Goal: Task Accomplishment & Management: Manage account settings

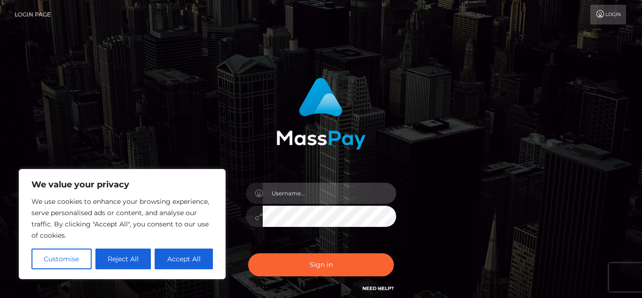
click at [303, 201] on input "text" at bounding box center [329, 192] width 133 height 21
type input "VixxxEtoile@gmail.com"
click at [248, 253] on button "Sign in" at bounding box center [321, 264] width 146 height 23
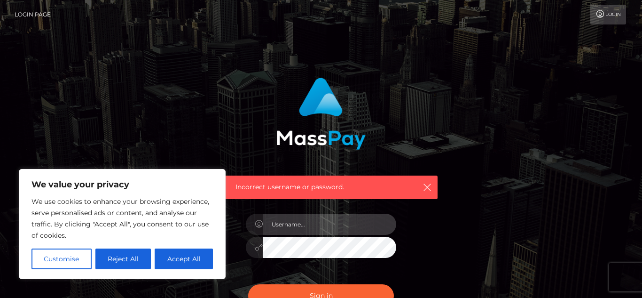
click at [313, 232] on input "text" at bounding box center [329, 223] width 133 height 21
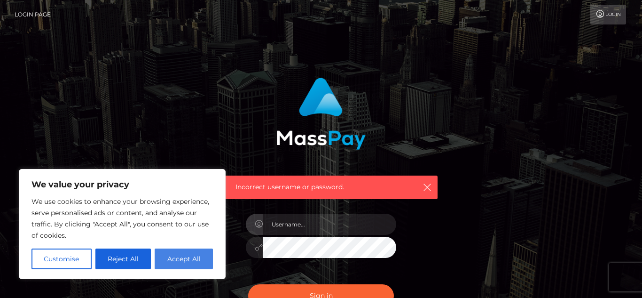
click at [181, 260] on button "Accept All" at bounding box center [184, 258] width 58 height 21
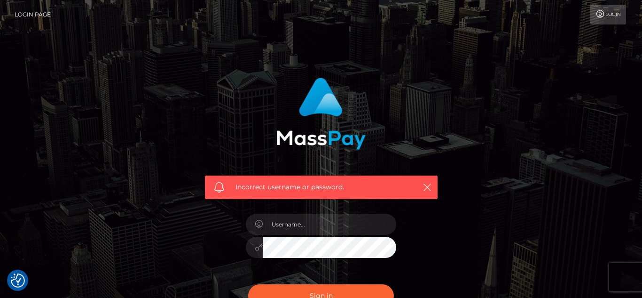
checkbox input "true"
click at [286, 235] on div at bounding box center [321, 242] width 165 height 72
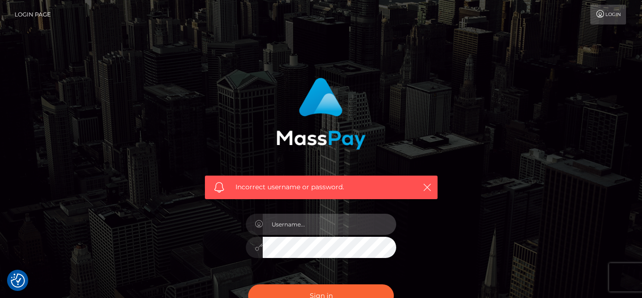
click at [292, 231] on input "text" at bounding box center [329, 223] width 133 height 21
type input "v"
type input "vixetoile"
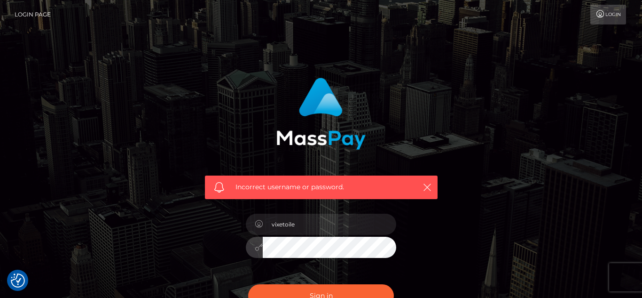
click at [248, 284] on button "Sign in" at bounding box center [321, 295] width 146 height 23
checkbox input "true"
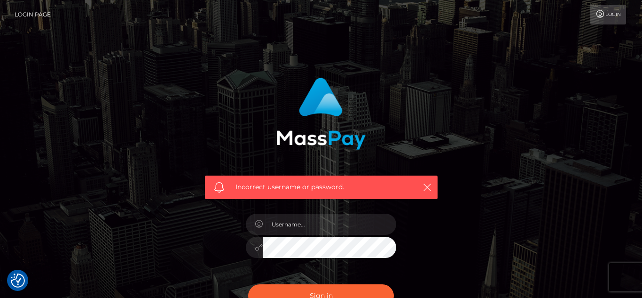
scroll to position [114, 0]
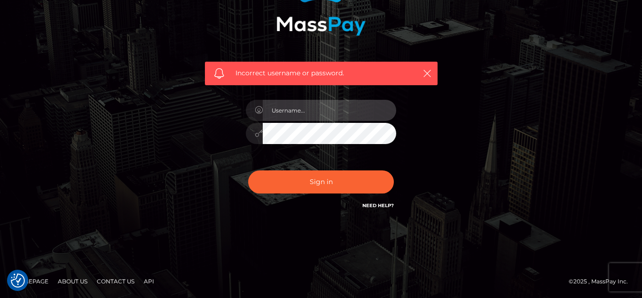
click at [326, 109] on input "text" at bounding box center [329, 110] width 133 height 21
click at [321, 109] on input "text" at bounding box center [329, 110] width 133 height 21
click at [334, 103] on input "text" at bounding box center [329, 110] width 133 height 21
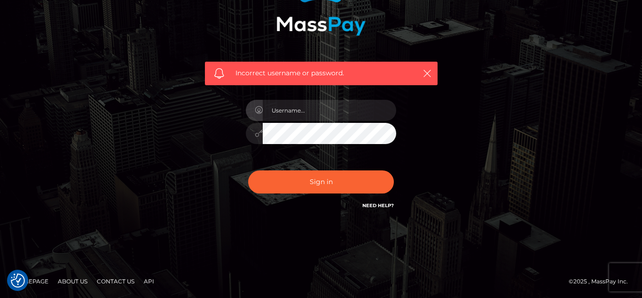
click at [456, 234] on div "Incorrect username or password." at bounding box center [321, 91] width 642 height 411
click at [383, 205] on link "Need Help?" at bounding box center [377, 205] width 31 height 6
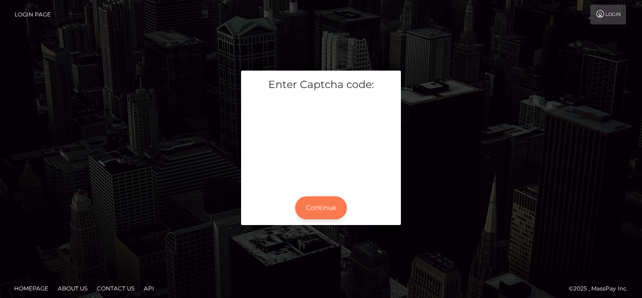
click at [320, 212] on button "Continue" at bounding box center [321, 207] width 52 height 23
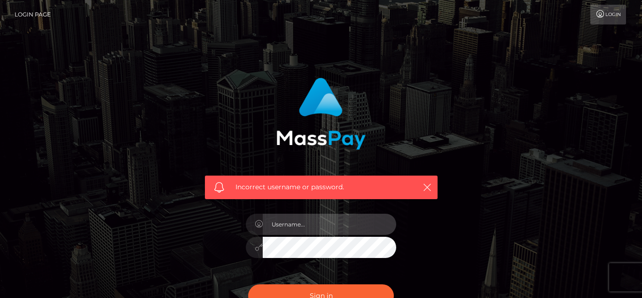
click at [331, 223] on input "text" at bounding box center [329, 223] width 133 height 21
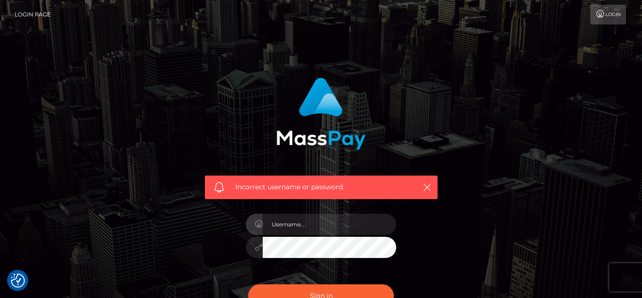
click at [430, 224] on div "Incorrect username or password." at bounding box center [321, 201] width 247 height 261
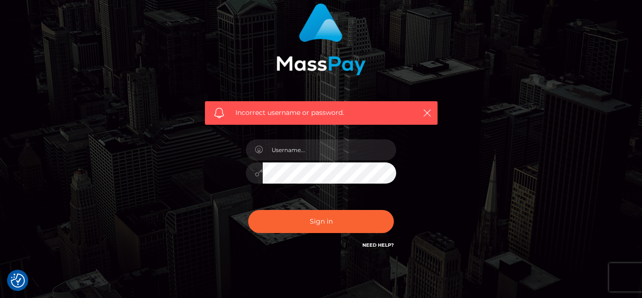
scroll to position [76, 0]
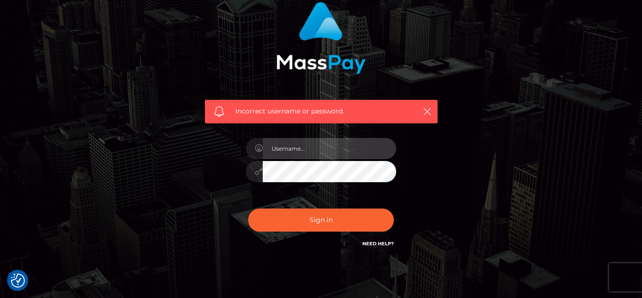
click at [356, 147] on input "text" at bounding box center [329, 148] width 133 height 21
type input "vixetoile"
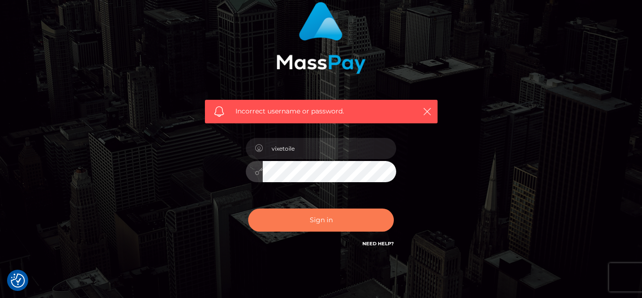
click at [306, 219] on button "Sign in" at bounding box center [321, 219] width 146 height 23
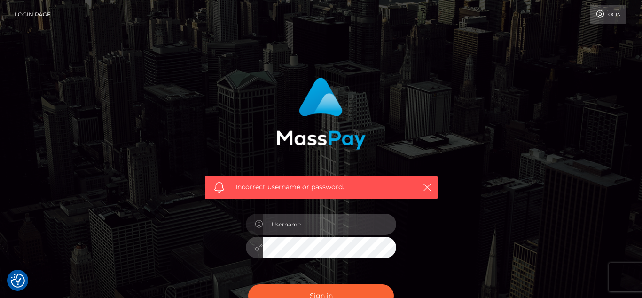
click at [321, 221] on input "text" at bounding box center [329, 223] width 133 height 21
type input "vixetoile"
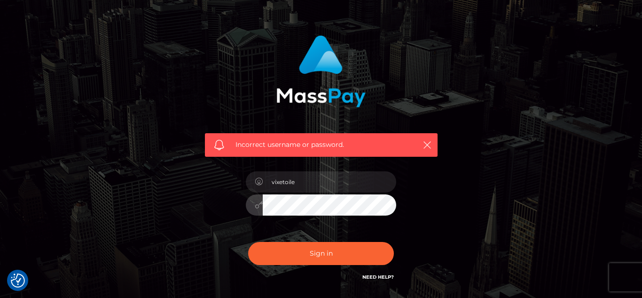
scroll to position [49, 0]
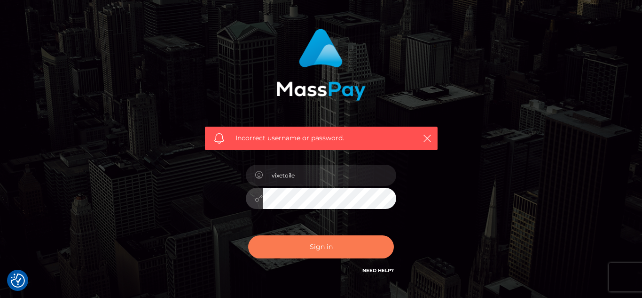
click at [384, 251] on button "Sign in" at bounding box center [321, 246] width 146 height 23
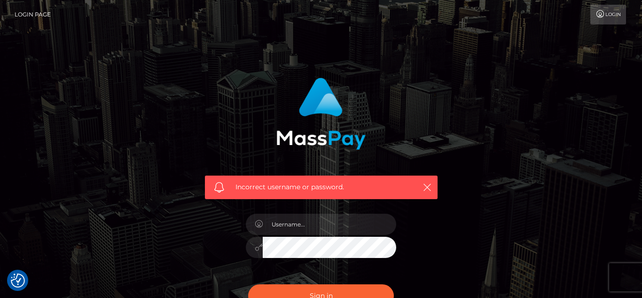
click at [609, 18] on link "Login" at bounding box center [608, 15] width 36 height 20
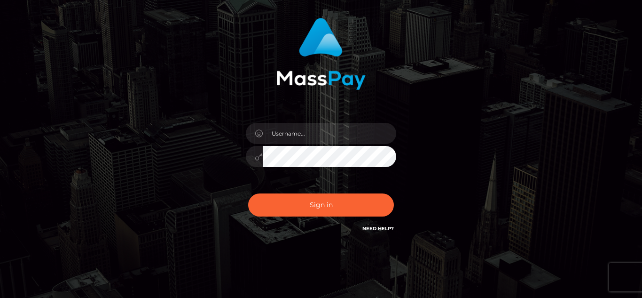
scroll to position [83, 0]
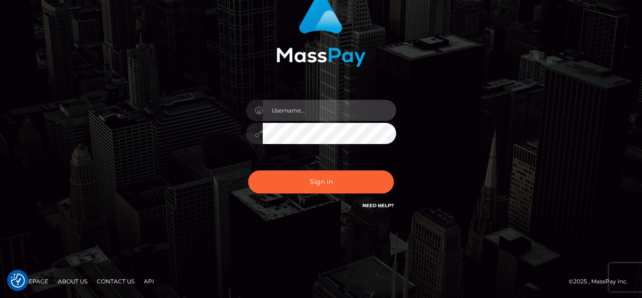
click at [306, 109] on input "text" at bounding box center [329, 110] width 133 height 21
type input "d"
click at [325, 109] on input "text" at bounding box center [329, 110] width 133 height 21
type input "[EMAIL_ADDRESS][DOMAIN_NAME]"
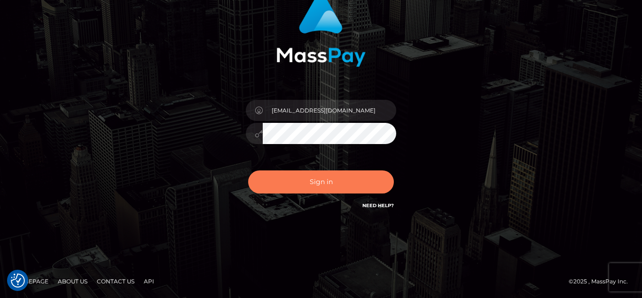
click at [320, 186] on button "Sign in" at bounding box center [321, 181] width 146 height 23
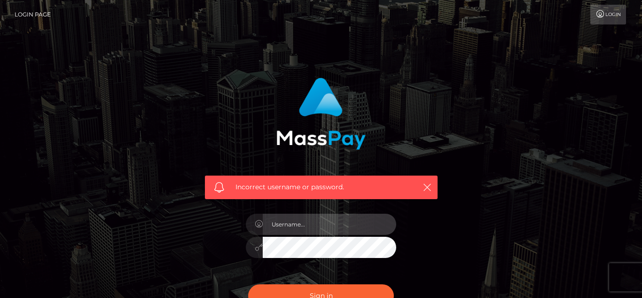
click at [309, 222] on input "text" at bounding box center [329, 223] width 133 height 21
type input "[EMAIL_ADDRESS][DOMAIN_NAME]"
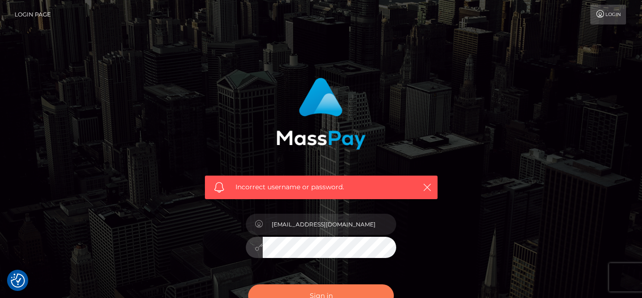
click at [312, 290] on button "Sign in" at bounding box center [321, 295] width 146 height 23
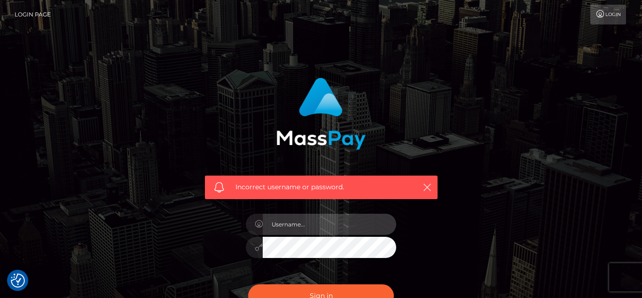
click at [368, 226] on input "text" at bounding box center [329, 223] width 133 height 21
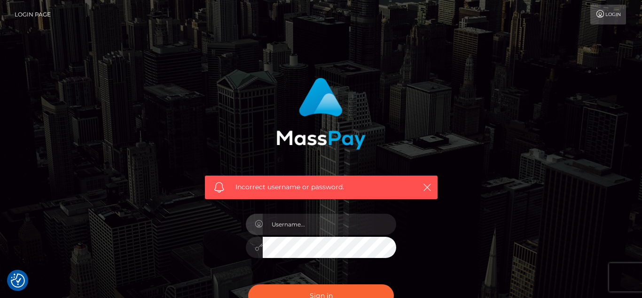
click at [611, 20] on link "Login" at bounding box center [608, 15] width 36 height 20
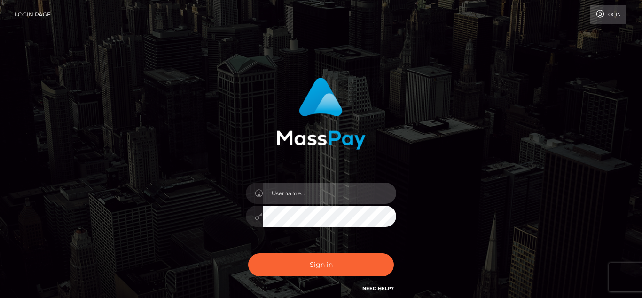
click at [310, 188] on input "text" at bounding box center [329, 192] width 133 height 21
checkbox input "true"
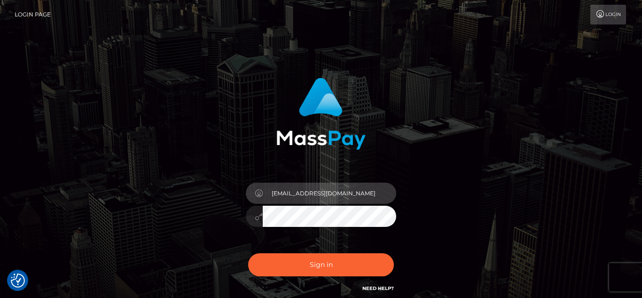
click at [290, 196] on input "VixxxEtoile@gmail.com" at bounding box center [329, 192] width 133 height 21
click at [274, 197] on input "Vixxxetoile@gmail.com" at bounding box center [329, 192] width 133 height 21
type input "vixxxetoile@gmail.com"
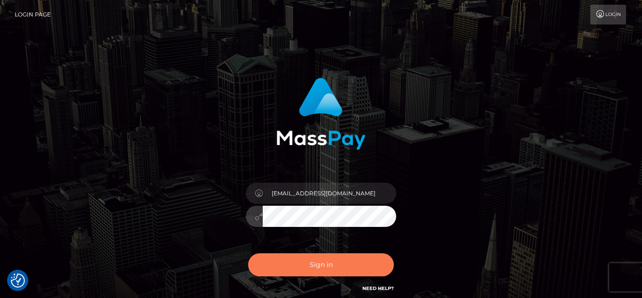
click at [331, 268] on button "Sign in" at bounding box center [321, 264] width 146 height 23
